Goal: Find specific page/section: Find specific page/section

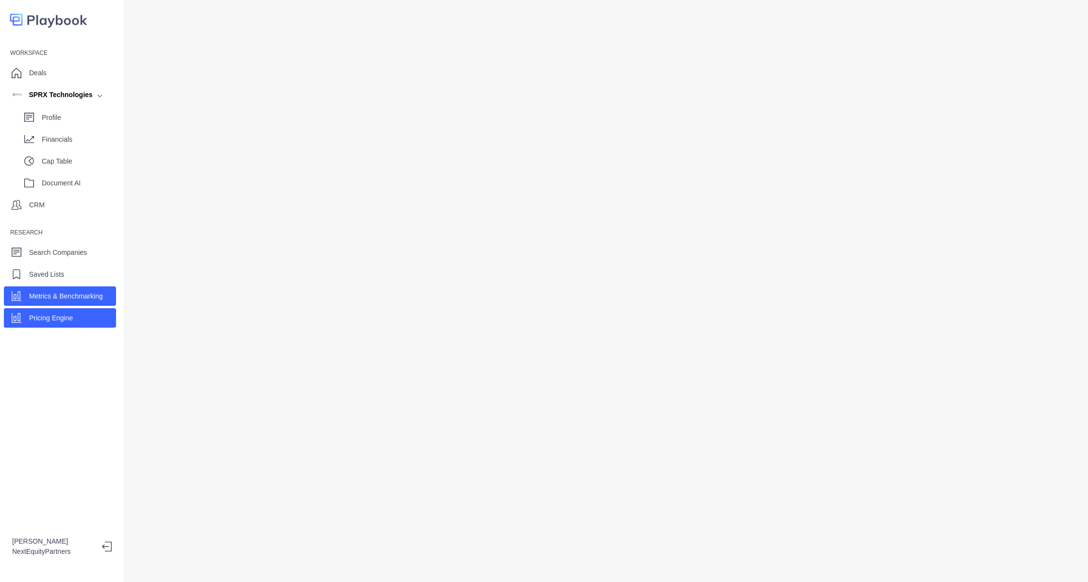
click at [62, 301] on p "Metrics & Benchmarking" at bounding box center [66, 296] width 74 height 10
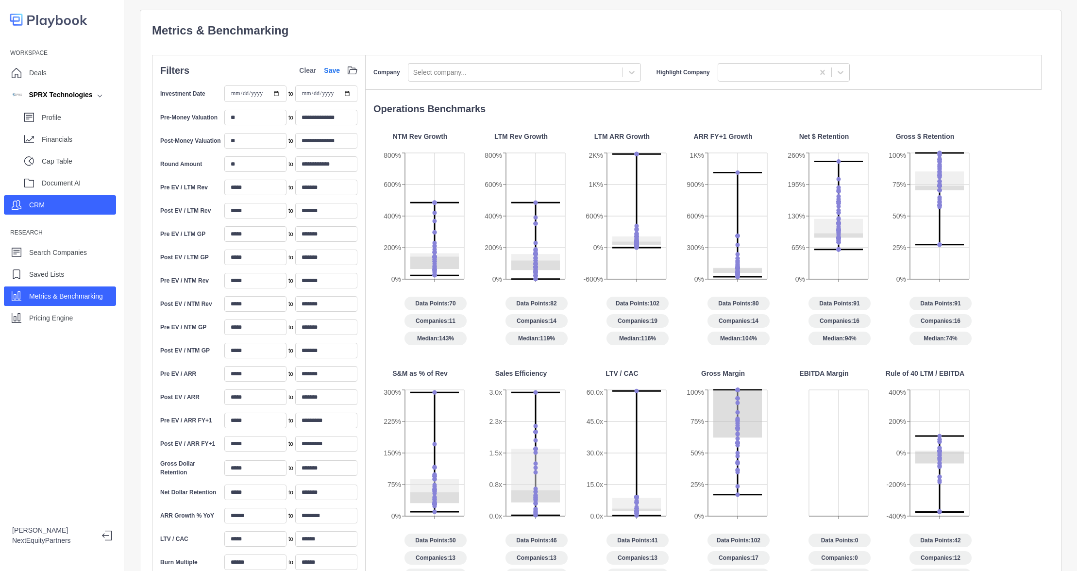
click at [63, 210] on div "CRM" at bounding box center [60, 204] width 112 height 19
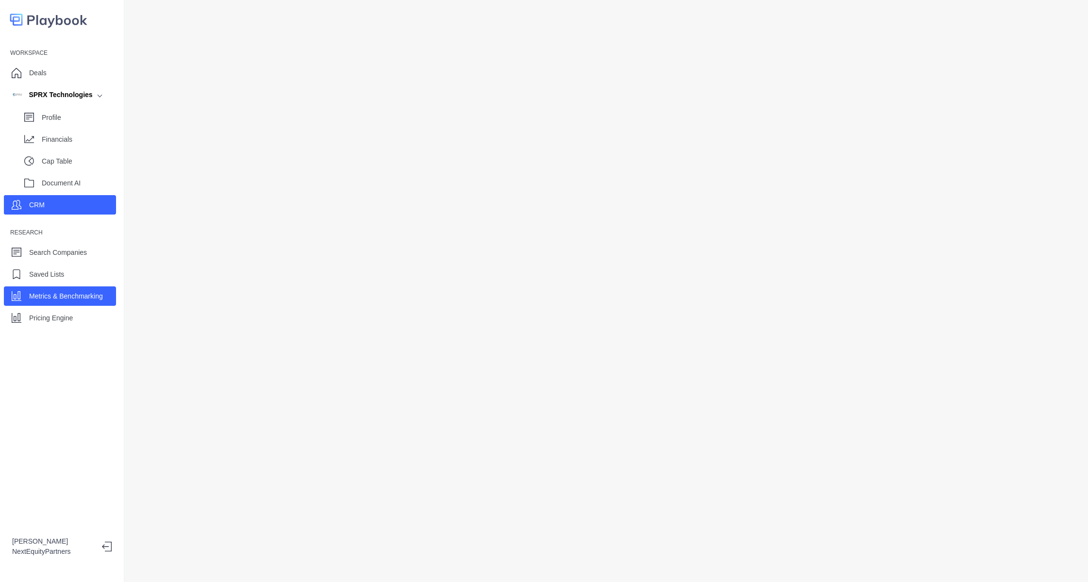
click at [71, 304] on div "Metrics & Benchmarking" at bounding box center [60, 295] width 112 height 19
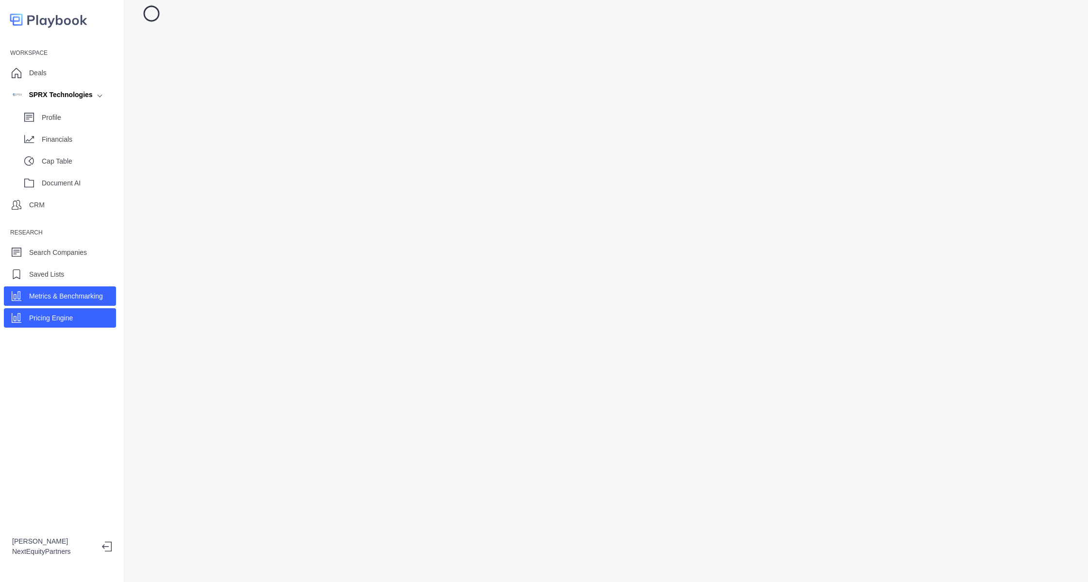
click at [69, 313] on p "Pricing Engine" at bounding box center [51, 318] width 44 height 10
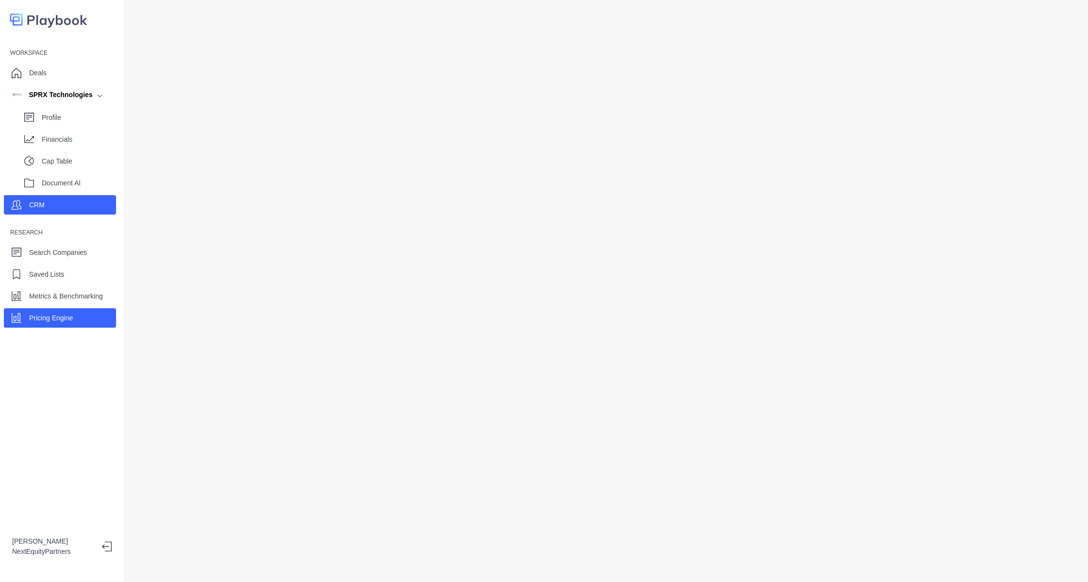
click at [59, 209] on div "CRM" at bounding box center [60, 204] width 112 height 19
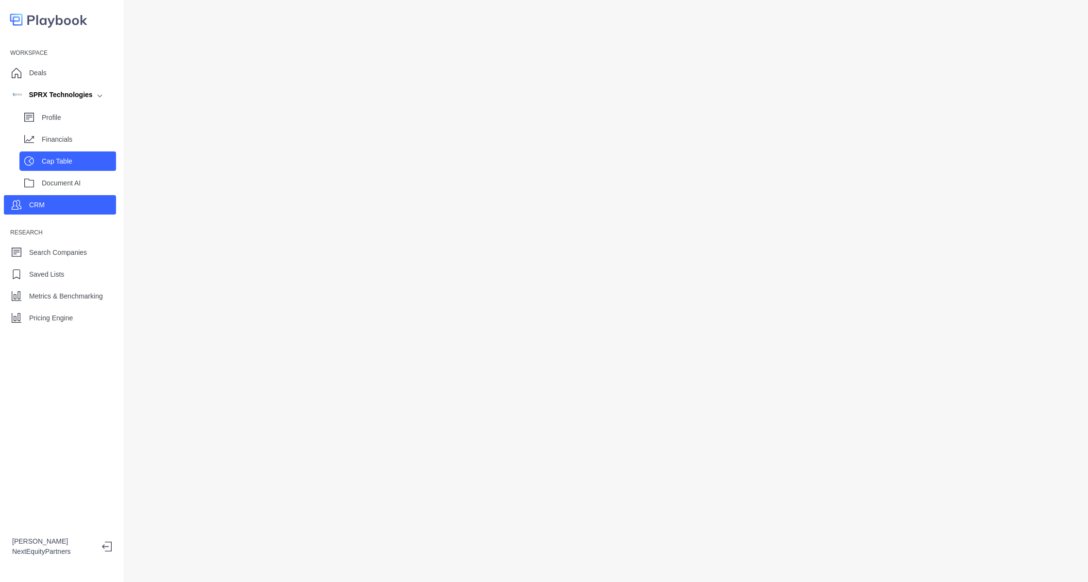
click at [63, 159] on p "Cap Table" at bounding box center [79, 161] width 74 height 10
select select "SHARE_HOLDER_TYPE_OPTION"
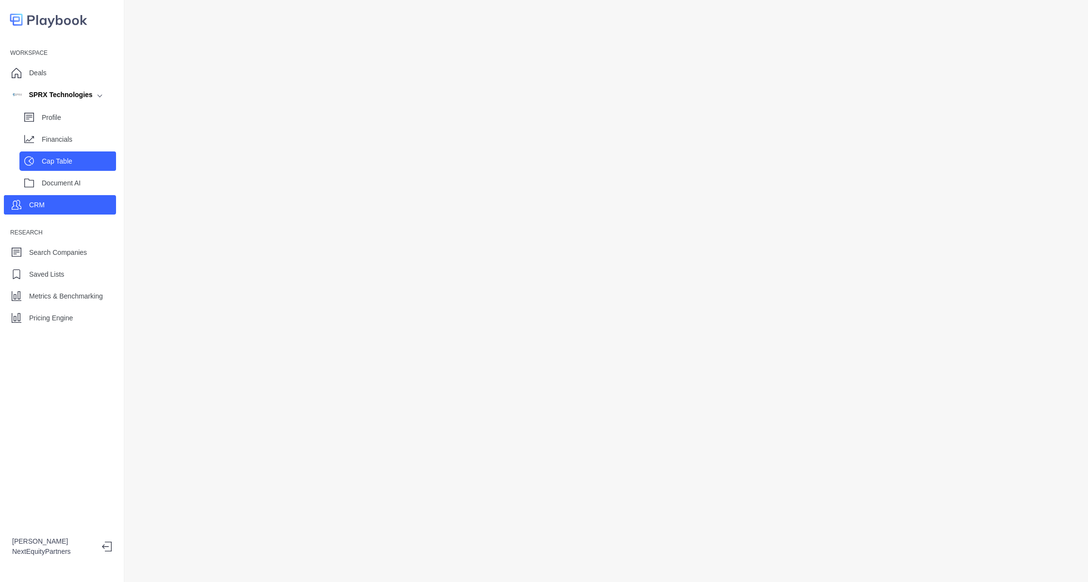
select select "SHARE_HOLDER_TYPE_OPTION"
select select "SHARE_HOLDER_TYPE_COMMON"
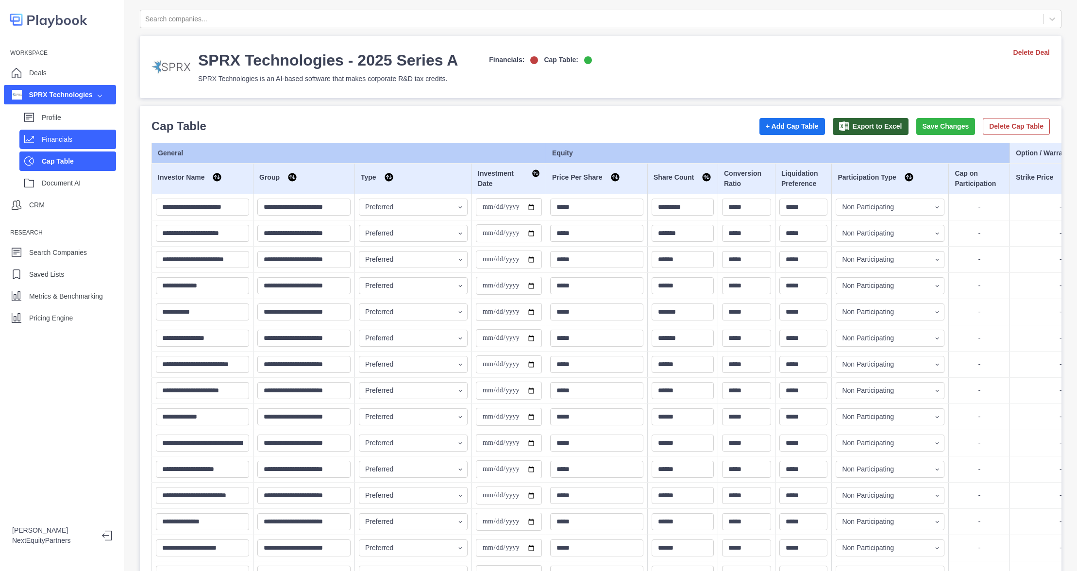
click at [61, 140] on p "Financials" at bounding box center [79, 140] width 74 height 10
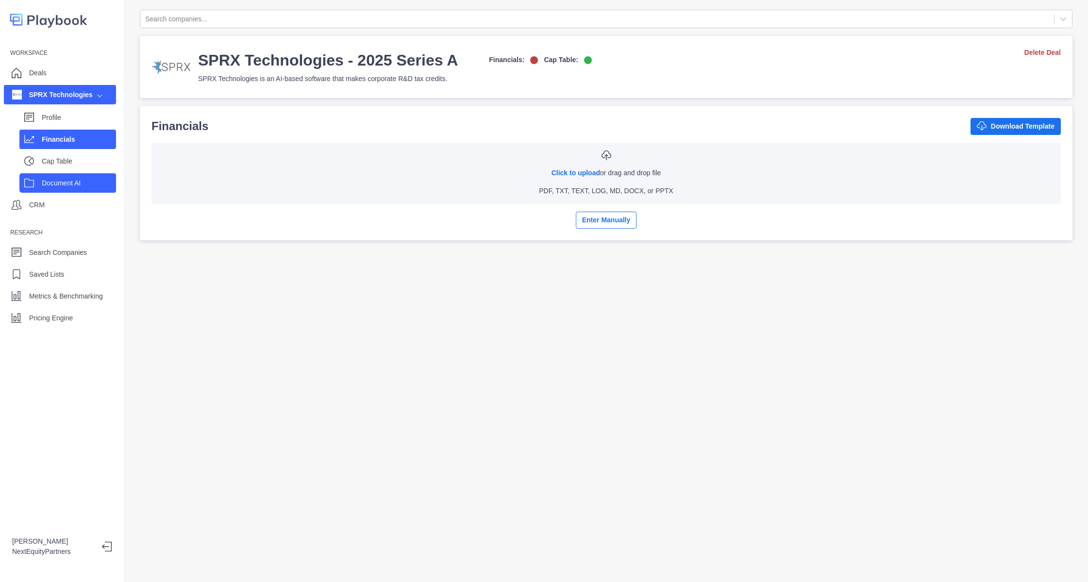
click at [73, 190] on div "Document AI" at bounding box center [79, 183] width 74 height 15
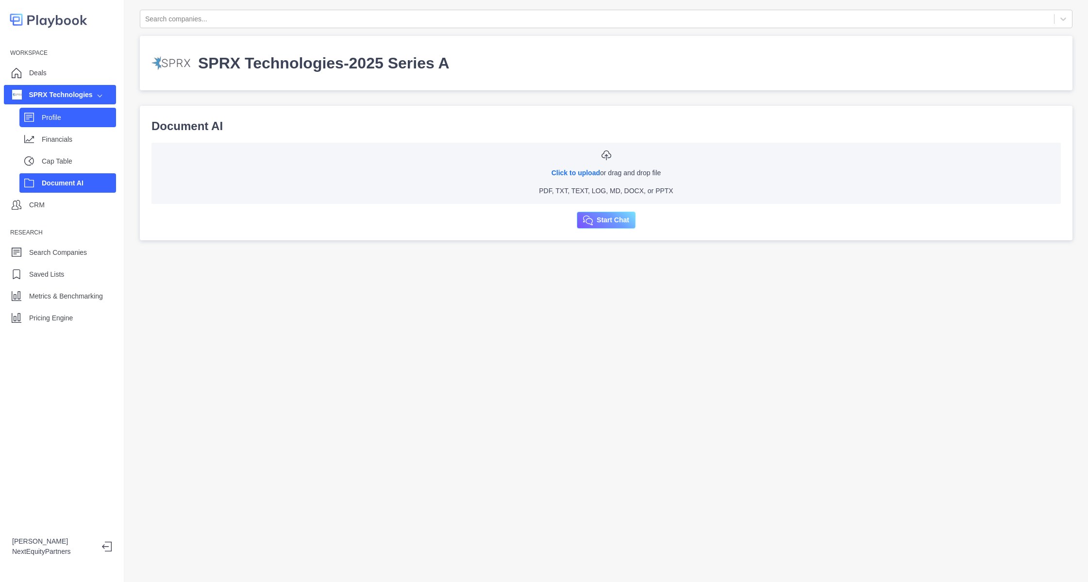
click at [49, 119] on p "Profile" at bounding box center [79, 118] width 74 height 10
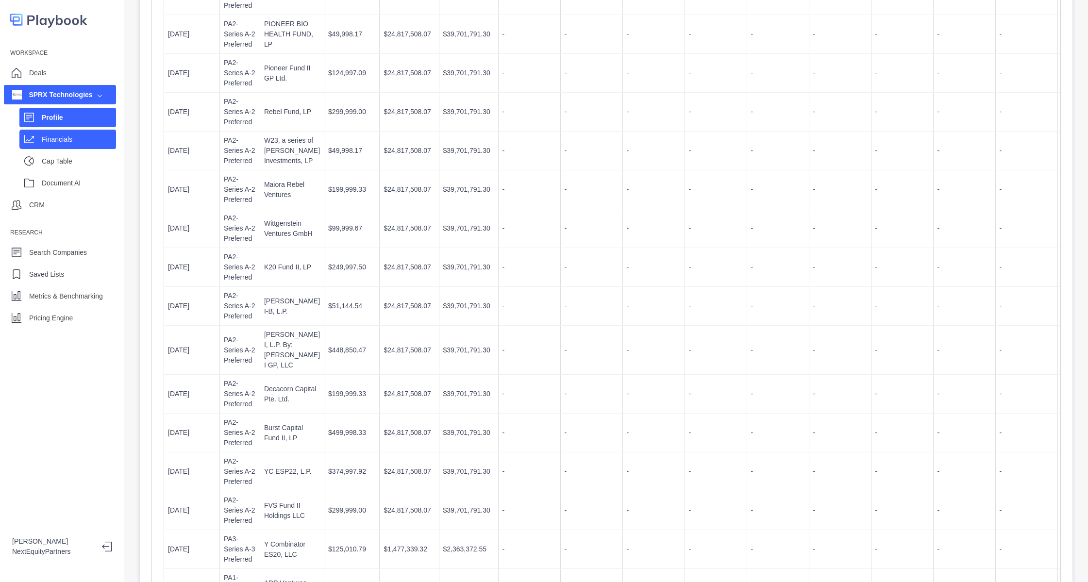
click at [60, 140] on p "Financials" at bounding box center [79, 140] width 74 height 10
